Goal: Task Accomplishment & Management: Use online tool/utility

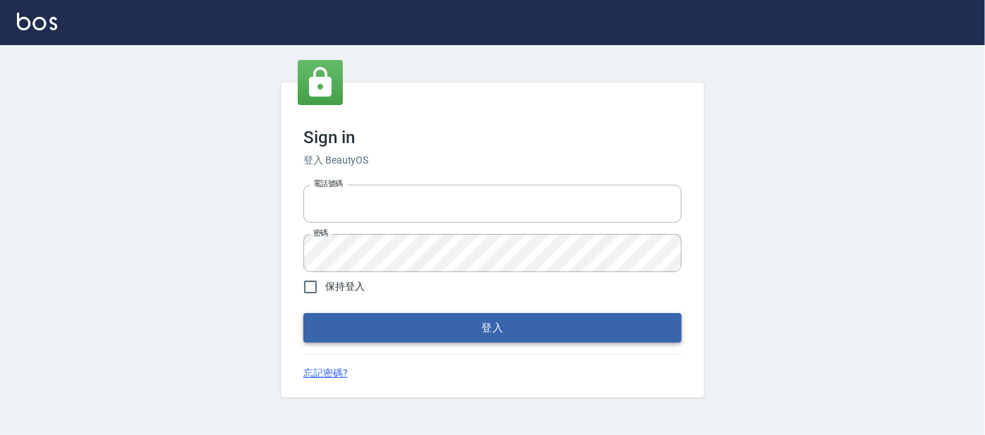
type input "0227605235"
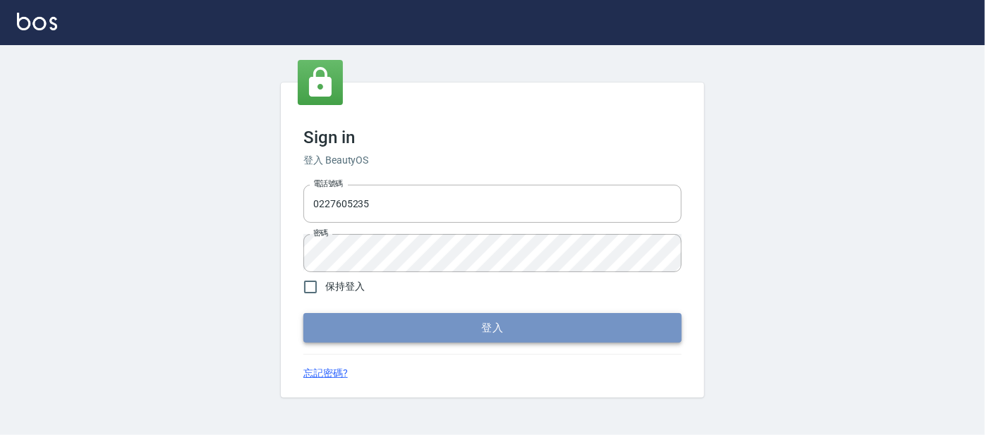
click at [385, 336] on button "登入" at bounding box center [492, 328] width 378 height 30
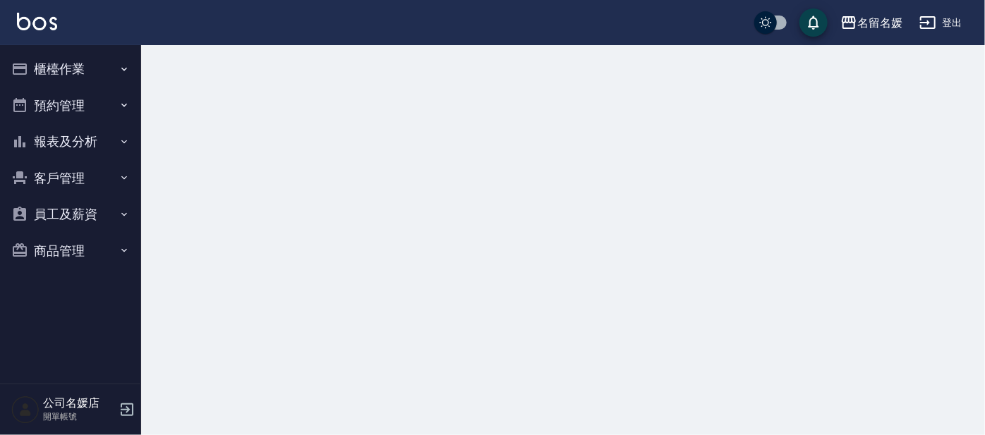
click at [64, 68] on button "櫃檯作業" at bounding box center [71, 69] width 130 height 37
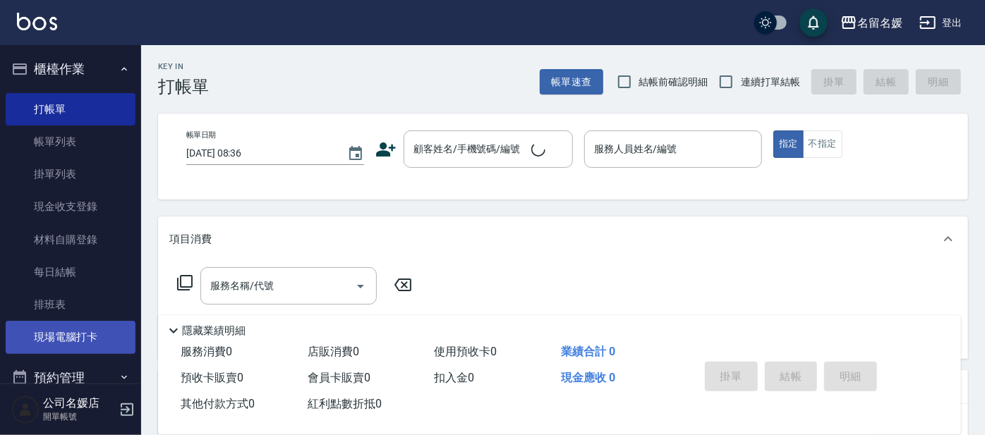
click at [83, 341] on link "現場電腦打卡" at bounding box center [71, 337] width 130 height 32
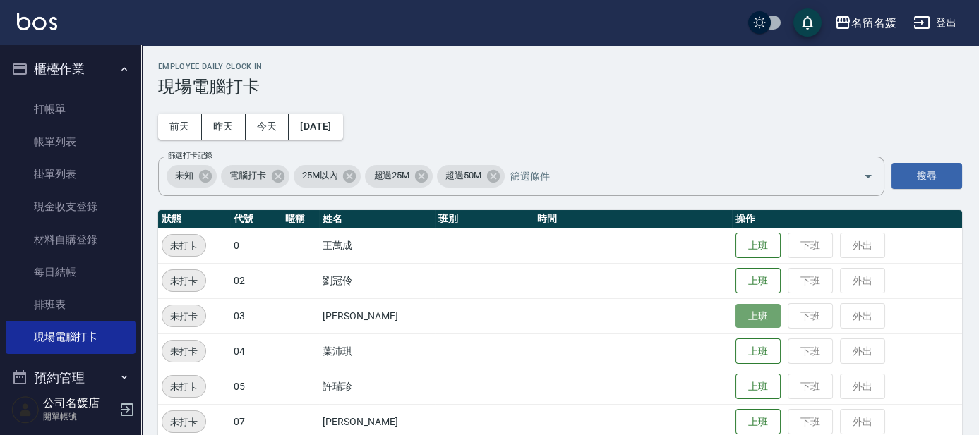
click at [742, 320] on button "上班" at bounding box center [757, 316] width 45 height 25
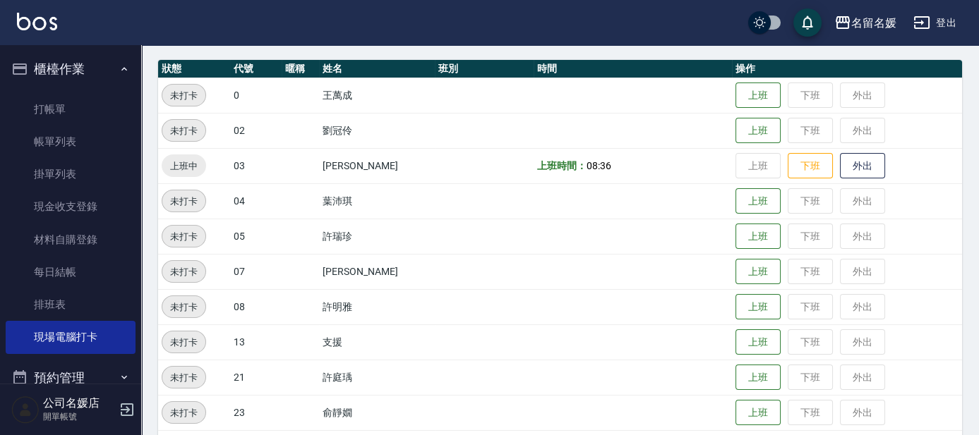
scroll to position [128, 0]
